Goal: Task Accomplishment & Management: Complete application form

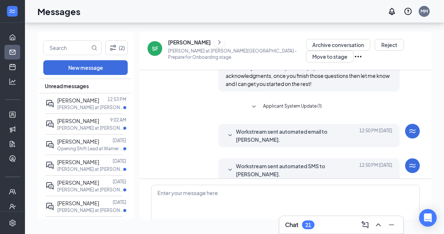
scroll to position [241, 0]
click at [229, 131] on icon "SmallChevronDown" at bounding box center [230, 135] width 9 height 9
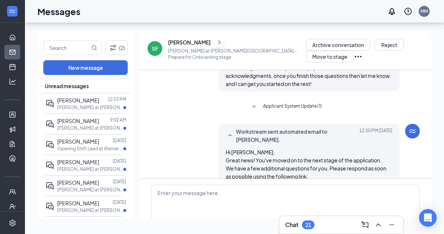
click at [229, 134] on icon "SmallChevronUp" at bounding box center [230, 135] width 4 height 2
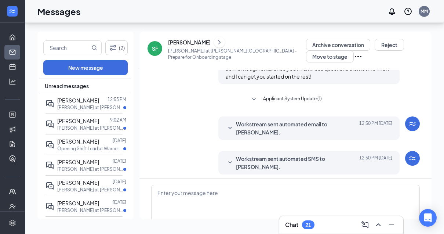
scroll to position [248, 0]
click at [232, 159] on icon "SmallChevronDown" at bounding box center [230, 163] width 9 height 9
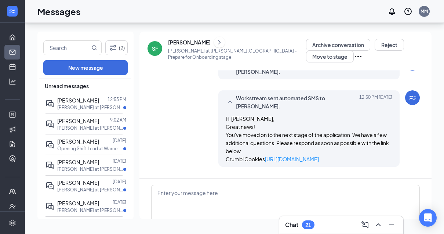
click at [255, 178] on icon "SmallChevronDown" at bounding box center [253, 182] width 9 height 9
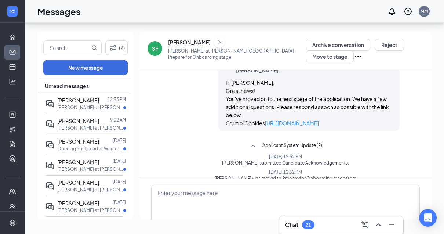
scroll to position [345, 0]
click at [254, 142] on icon "SmallChevronUp" at bounding box center [253, 146] width 9 height 9
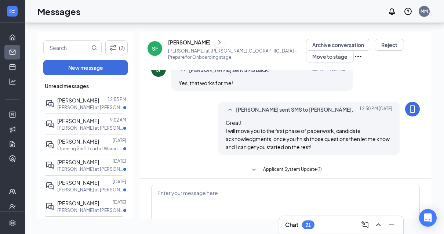
scroll to position [178, 0]
click at [97, 117] on span "Ma'Kayla Woodson" at bounding box center [78, 120] width 42 height 7
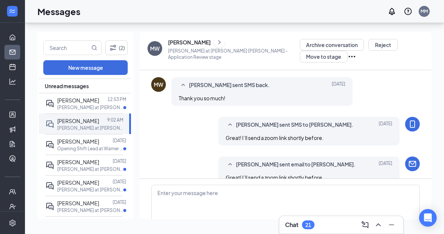
scroll to position [303, 0]
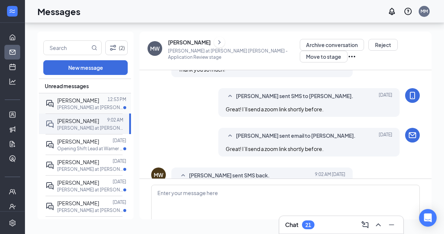
click at [91, 104] on p "Baker at Warner Robins" at bounding box center [90, 107] width 66 height 6
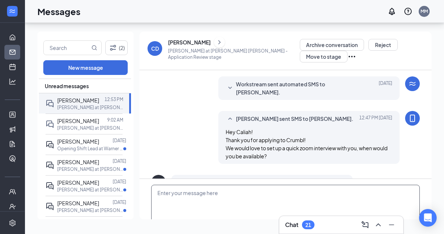
scroll to position [61, 0]
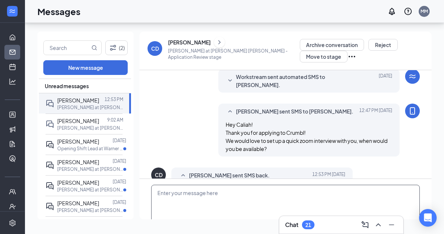
click at [201, 192] on textarea at bounding box center [285, 207] width 269 height 44
type textarea "I could do 3pm?"
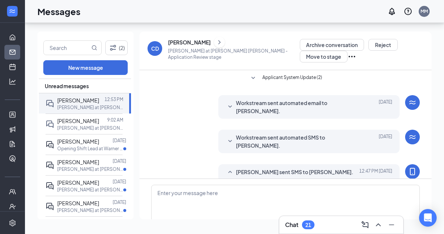
scroll to position [0, 0]
click at [19, 107] on link "Applicants" at bounding box center [22, 114] width 7 height 15
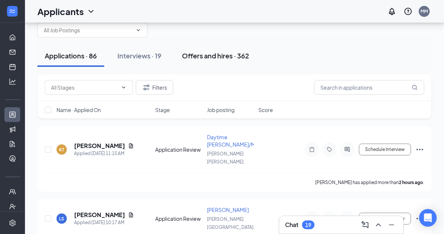
click at [232, 51] on div "Offers and hires · 362" at bounding box center [215, 55] width 67 height 9
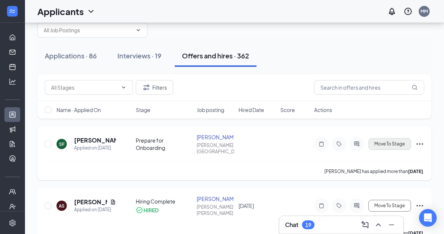
click at [397, 143] on span "Move To Stage" at bounding box center [389, 143] width 30 height 5
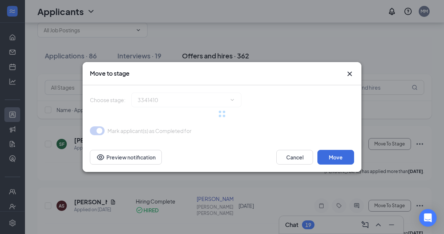
type input "Hiring Complete (next stage)"
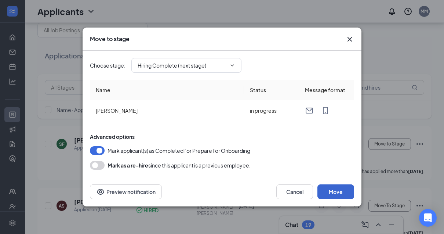
click at [342, 199] on button "Move" at bounding box center [335, 191] width 37 height 15
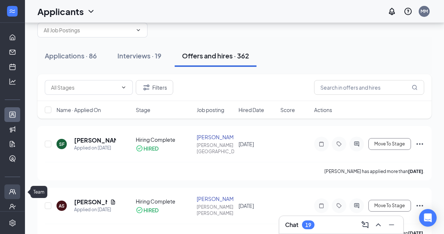
click at [19, 192] on link "Team" at bounding box center [22, 191] width 7 height 15
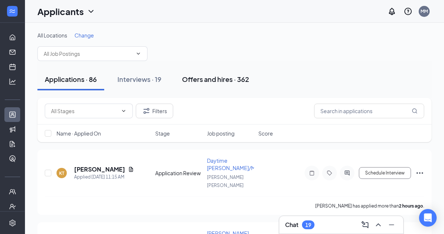
click at [201, 79] on div "Offers and hires · 362" at bounding box center [215, 78] width 67 height 9
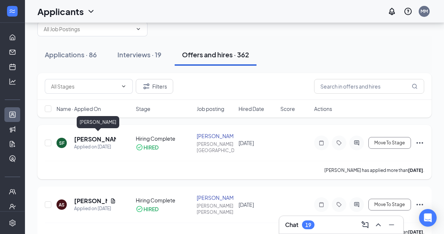
drag, startPoint x: 87, startPoint y: 137, endPoint x: 87, endPoint y: 128, distance: 8.8
click at [87, 137] on h5 "[PERSON_NAME]" at bounding box center [95, 139] width 42 height 8
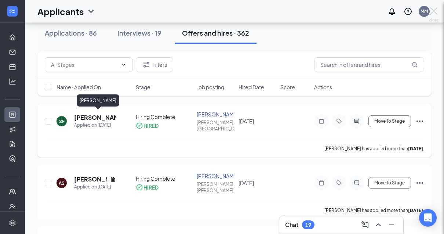
scroll to position [48, 0]
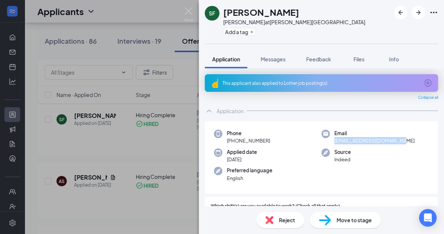
drag, startPoint x: 334, startPoint y: 140, endPoint x: 405, endPoint y: 139, distance: 70.4
click at [405, 139] on div "Email [EMAIL_ADDRESS][DOMAIN_NAME]" at bounding box center [375, 137] width 108 height 15
copy span "[EMAIL_ADDRESS][DOMAIN_NAME]"
drag, startPoint x: 233, startPoint y: 138, endPoint x: 267, endPoint y: 136, distance: 34.5
click at [267, 136] on div "Phone [PHONE_NUMBER]" at bounding box center [248, 137] width 43 height 15
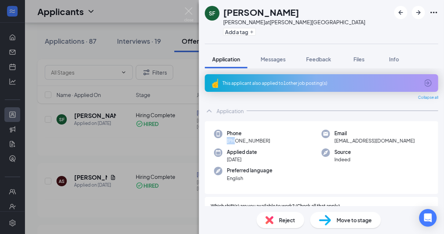
click at [233, 141] on span "[PHONE_NUMBER]" at bounding box center [248, 140] width 43 height 7
drag, startPoint x: 233, startPoint y: 140, endPoint x: 269, endPoint y: 141, distance: 36.0
click at [269, 141] on div "Phone [PHONE_NUMBER]" at bounding box center [268, 137] width 108 height 15
copy span "[PHONE_NUMBER]"
click at [334, 143] on div "Email [EMAIL_ADDRESS][DOMAIN_NAME]" at bounding box center [375, 137] width 108 height 15
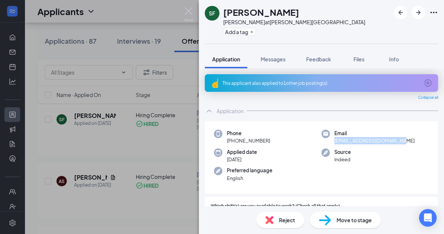
drag, startPoint x: 334, startPoint y: 141, endPoint x: 405, endPoint y: 138, distance: 72.0
click at [405, 138] on div "Email [EMAIL_ADDRESS][DOMAIN_NAME]" at bounding box center [375, 137] width 108 height 15
copy span "[EMAIL_ADDRESS][DOMAIN_NAME]"
drag, startPoint x: 233, startPoint y: 139, endPoint x: 272, endPoint y: 139, distance: 38.9
click at [272, 139] on div "Phone [PHONE_NUMBER]" at bounding box center [268, 137] width 108 height 15
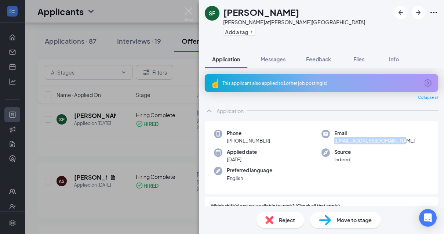
copy span "[PHONE_NUMBER]"
click at [268, 59] on span "Messages" at bounding box center [273, 59] width 25 height 7
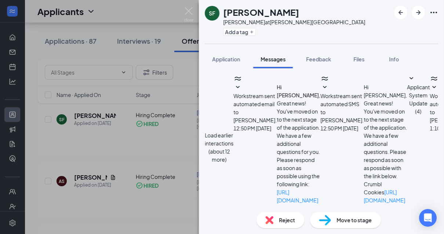
scroll to position [139, 0]
paste textarea "We're excited to get you started on your paperwork! Here's a link that will tak…"
type textarea "We're excited to get you started on your paperwork! Here's a link that will tak…"
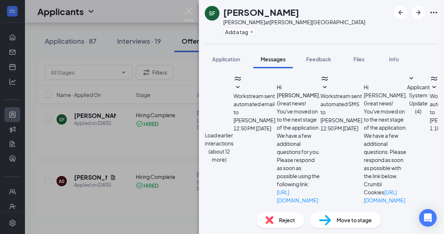
click at [112, 152] on div "SF [PERSON_NAME] at [PERSON_NAME][GEOGRAPHIC_DATA] Add a tag Application Messag…" at bounding box center [222, 117] width 444 height 234
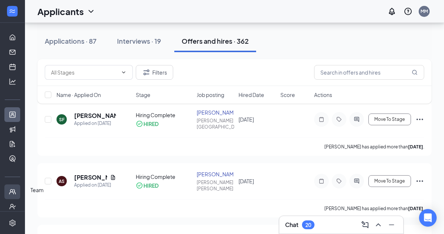
click at [19, 190] on link "Team" at bounding box center [22, 191] width 7 height 15
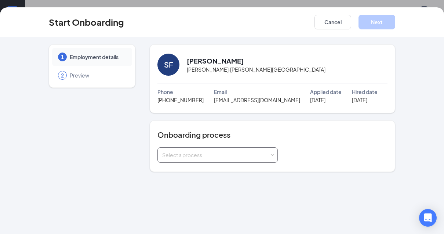
click at [259, 162] on div "Select a process" at bounding box center [217, 154] width 111 height 15
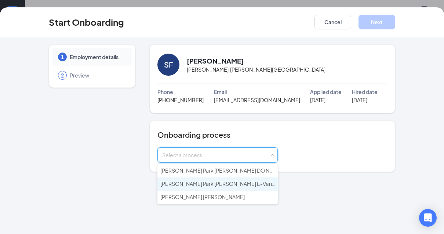
click at [229, 184] on li "Bradley Park Baker E-Verify" at bounding box center [217, 183] width 120 height 13
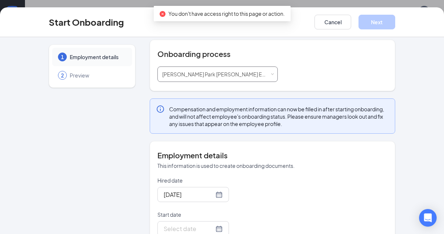
scroll to position [80, 0]
click at [210, 227] on div at bounding box center [193, 229] width 59 height 9
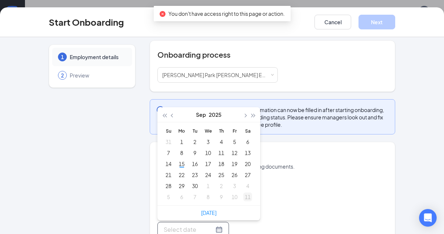
type input "Oct 10, 2025"
type input "Sep 18, 2025"
click at [223, 165] on div "18" at bounding box center [221, 163] width 9 height 9
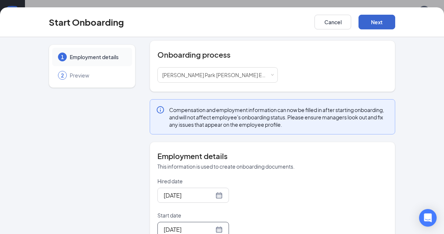
click at [374, 27] on button "Next" at bounding box center [376, 22] width 37 height 15
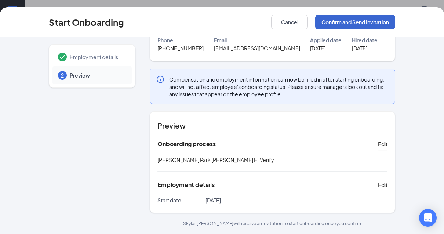
scroll to position [32, 0]
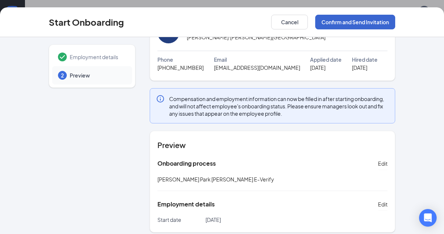
click at [360, 23] on button "Confirm and Send Invitation" at bounding box center [355, 22] width 80 height 15
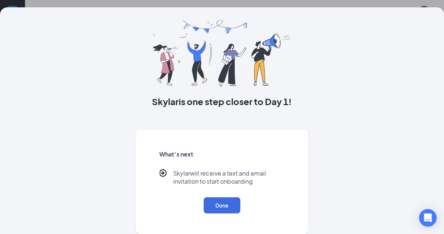
scroll to position [0, 0]
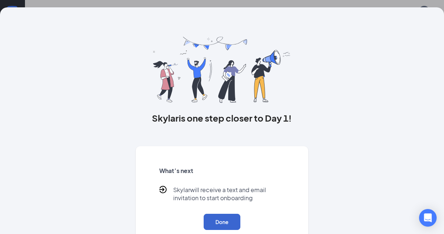
click at [234, 218] on button "Done" at bounding box center [222, 222] width 37 height 16
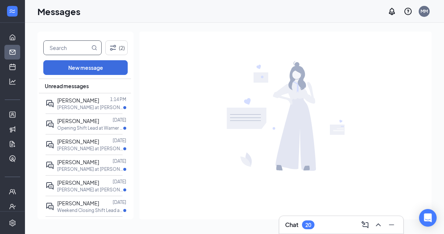
click at [69, 48] on input "text" at bounding box center [67, 48] width 46 height 14
type input "Skyla"
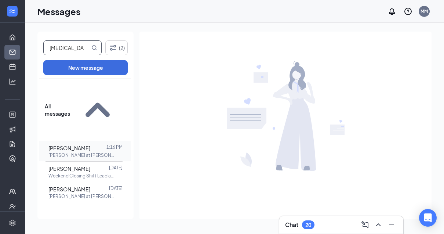
click at [95, 144] on div at bounding box center [98, 148] width 16 height 8
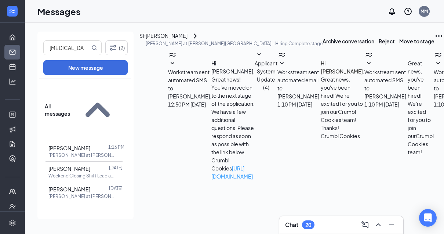
scroll to position [307, 0]
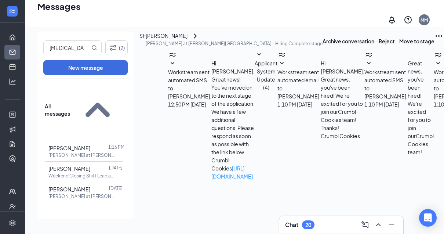
paste textarea "https://www.workstream.us/j/onboarding/8dd4af5c/employee?locale=en"
type textarea "https://www.workstream.us/j/onboarding/8dd4af5c/employee?locale=en"
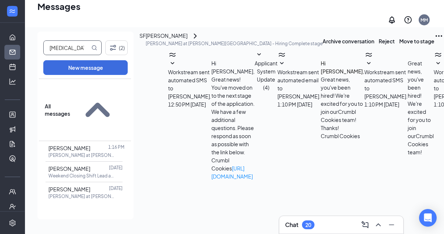
click at [68, 41] on input "Skyla" at bounding box center [67, 48] width 46 height 14
type input "S"
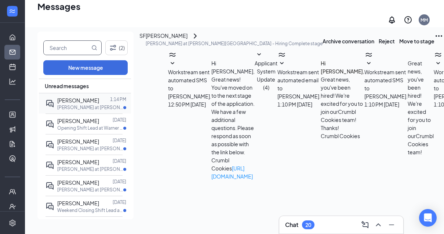
click at [83, 104] on p "Baker at Warner Robins" at bounding box center [90, 107] width 66 height 6
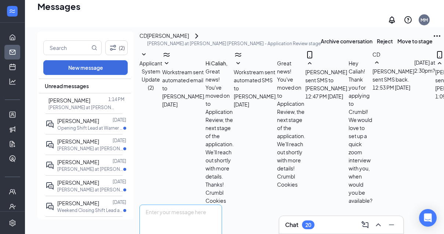
scroll to position [140, 0]
click at [198, 204] on textarea at bounding box center [180, 226] width 83 height 44
type textarea "Great! I will send a zoom link shortly before."
